Goal: Communication & Community: Answer question/provide support

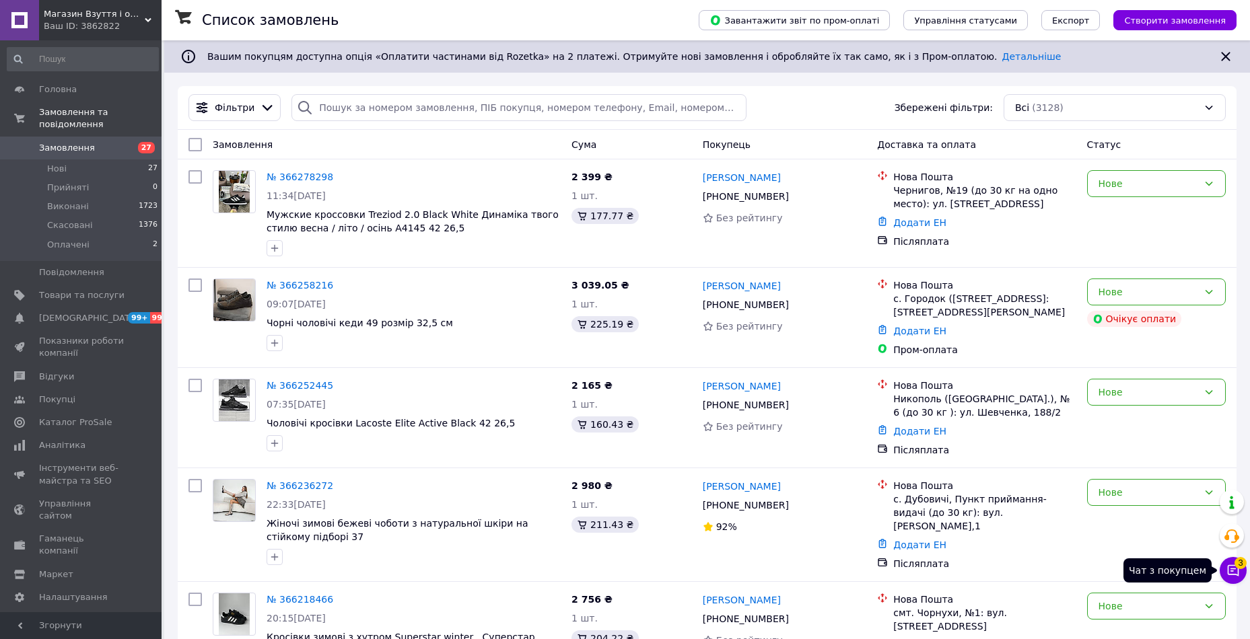
click at [1237, 568] on span "3" at bounding box center [1240, 563] width 12 height 12
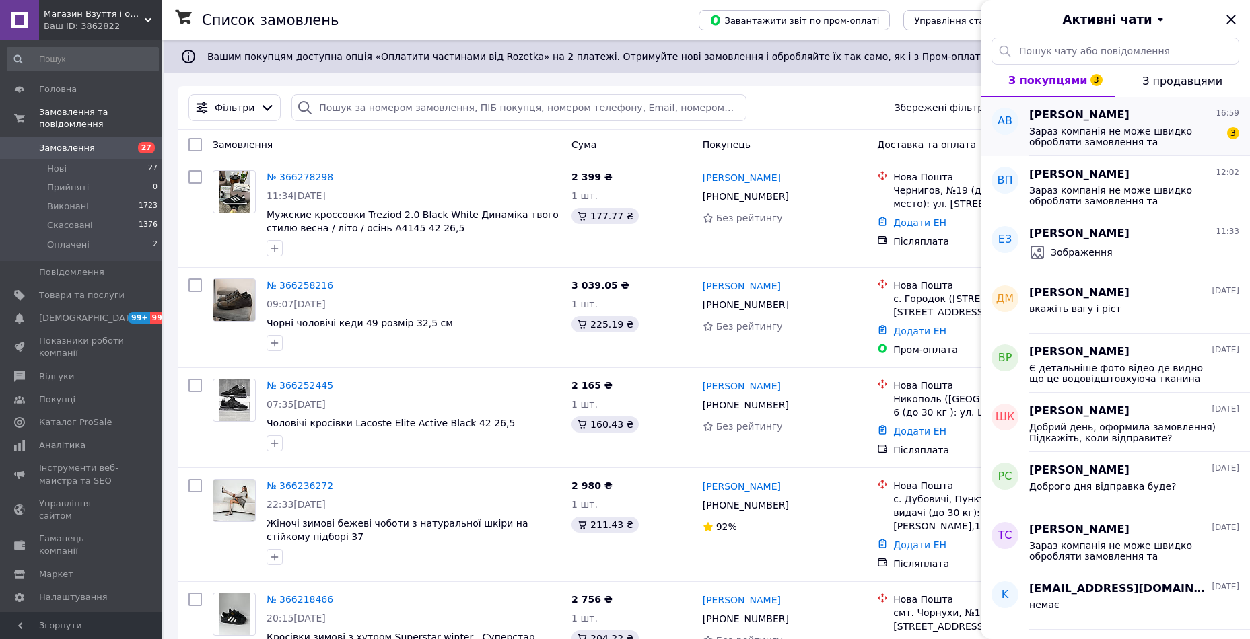
click at [1140, 130] on span "Зараз компанія не може швидко обробляти замовлення та повідомлення. Тому не раб…" at bounding box center [1124, 137] width 191 height 22
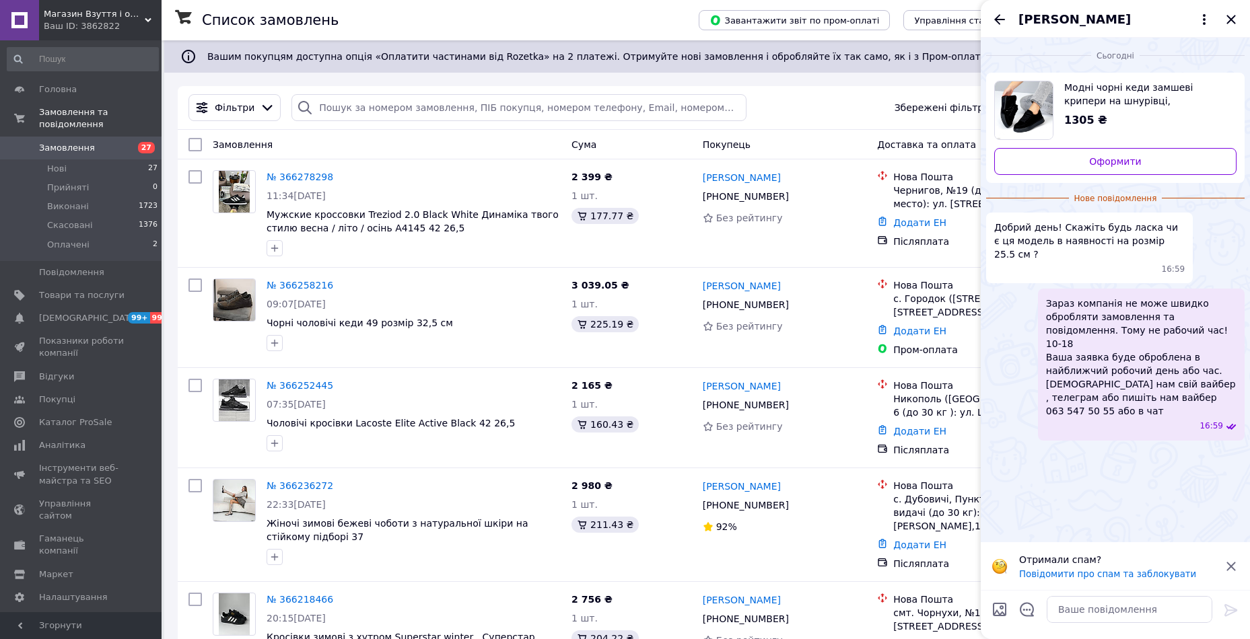
click at [1117, 104] on span "Модні чорні кеди замшеві крипери на шнурівці, натуральна замша" at bounding box center [1145, 94] width 162 height 27
click at [1027, 612] on icon "Відкрити шаблони відповідей" at bounding box center [1027, 609] width 15 height 15
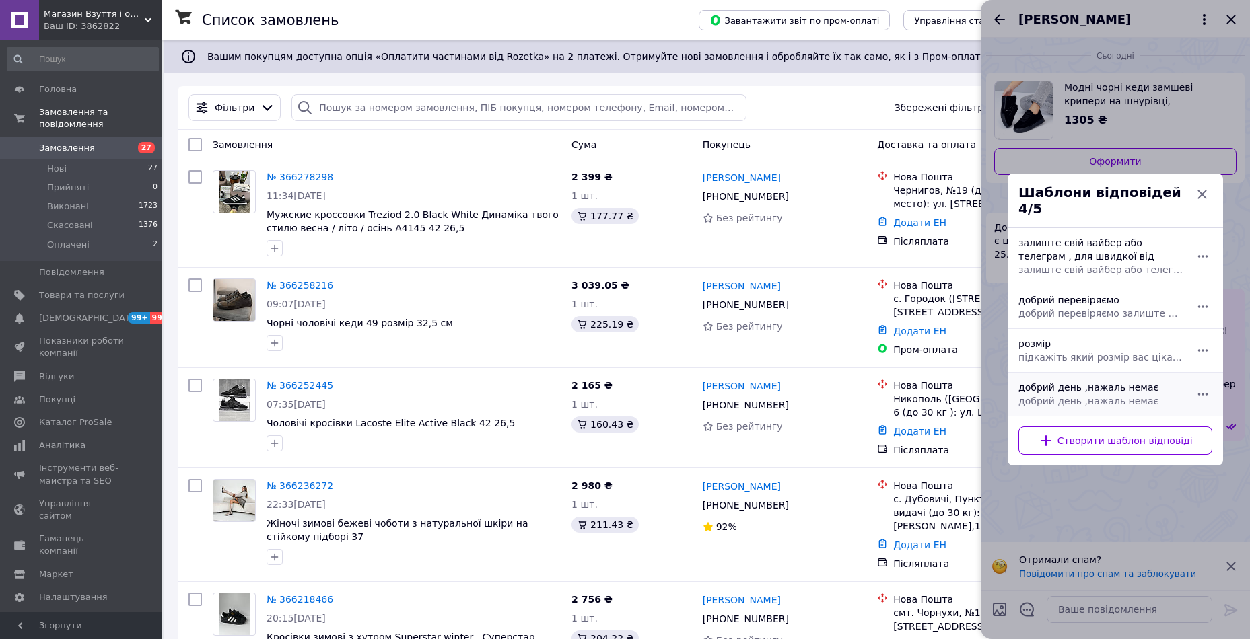
click at [1067, 398] on span "добрий день ,нажаль немає" at bounding box center [1100, 400] width 164 height 13
type textarea "добрий день ,нажаль немає"
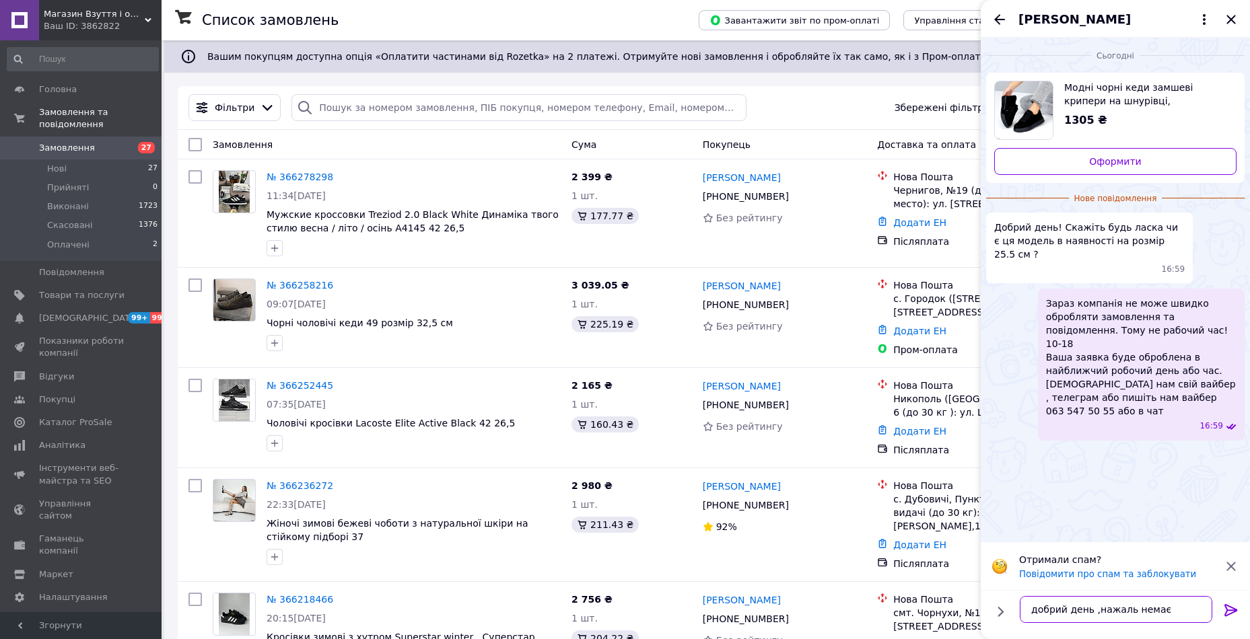
click at [1173, 605] on textarea "добрий день ,нажаль немає" at bounding box center [1116, 609] width 192 height 27
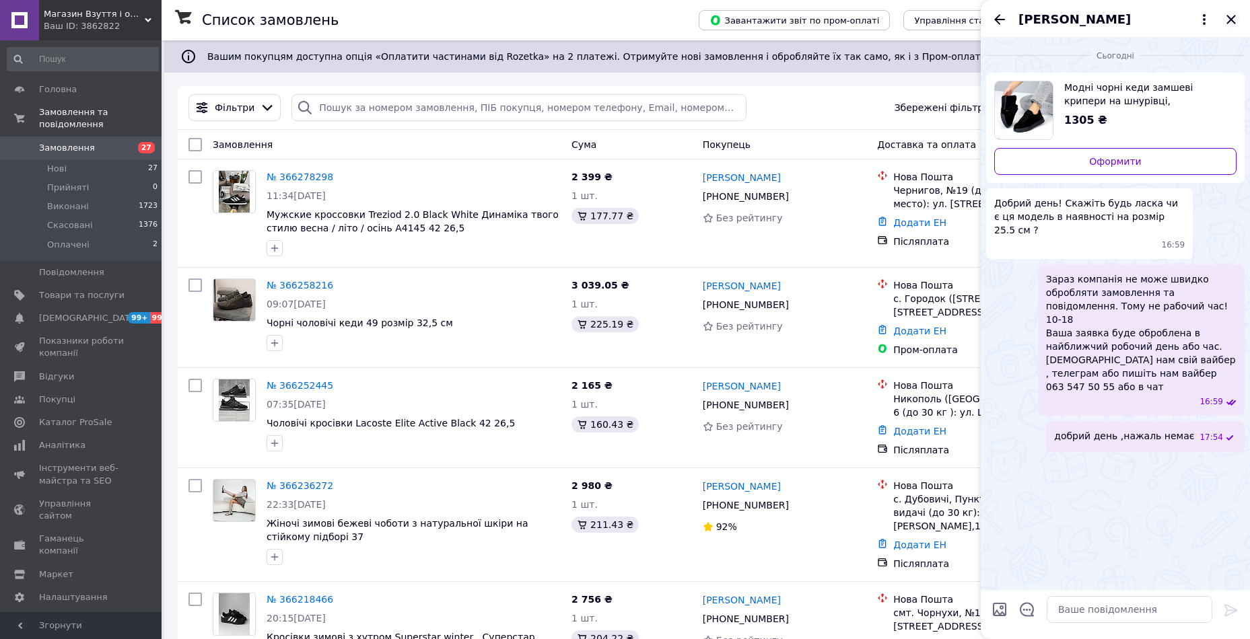
click at [1227, 17] on icon "Закрити" at bounding box center [1231, 19] width 16 height 16
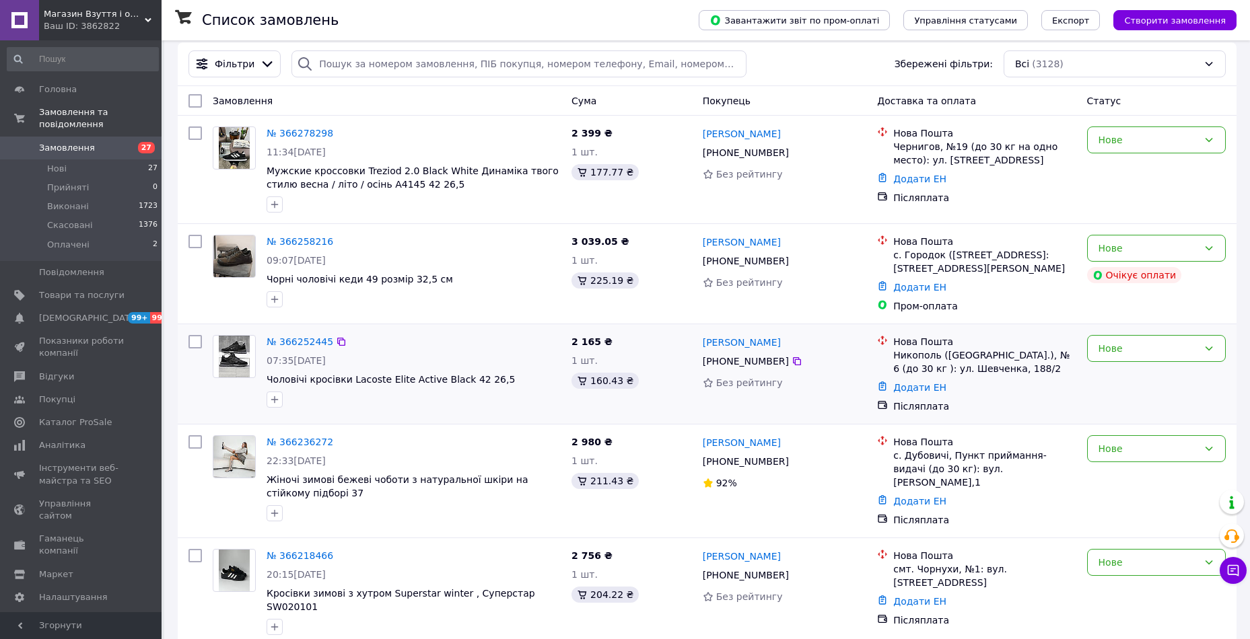
scroll to position [67, 0]
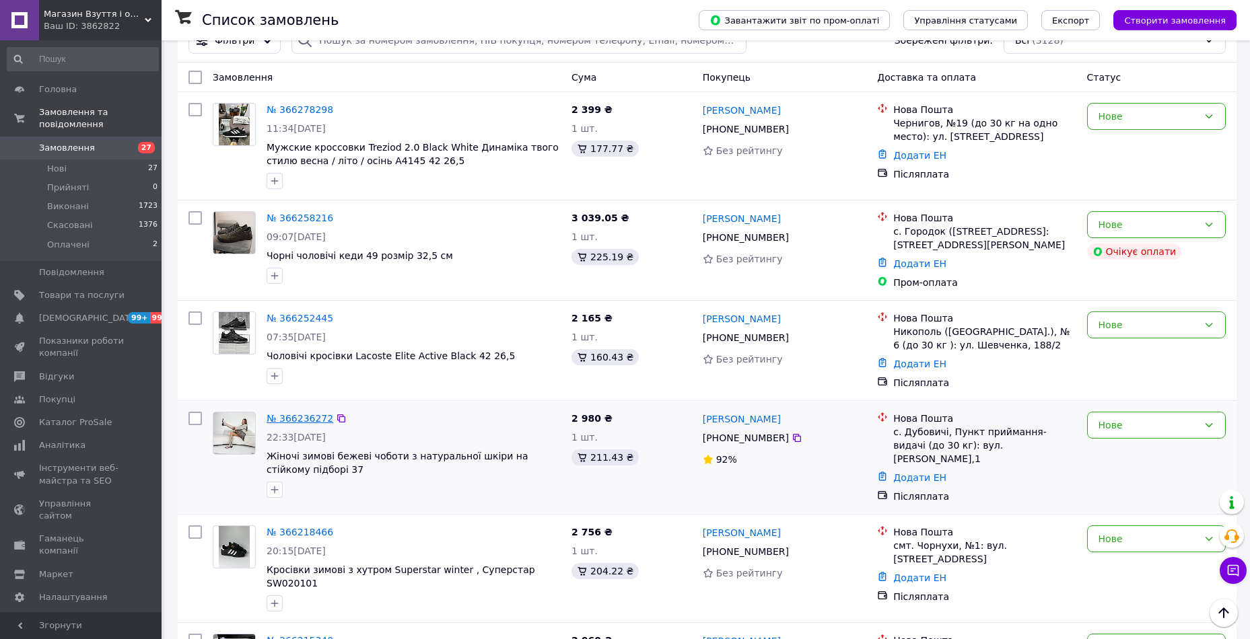
click at [295, 424] on link "№ 366236272" at bounding box center [300, 418] width 67 height 11
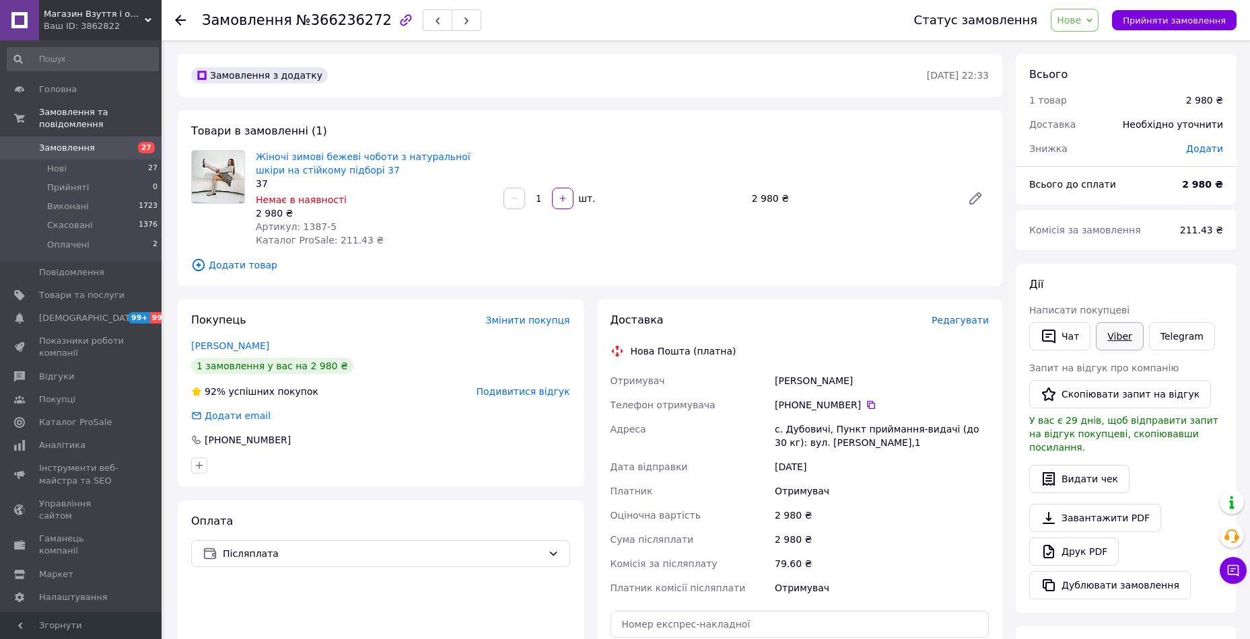
click at [1109, 337] on link "Viber" at bounding box center [1119, 336] width 47 height 28
click at [1182, 341] on link "Telegram" at bounding box center [1182, 336] width 66 height 28
